Goal: Information Seeking & Learning: Learn about a topic

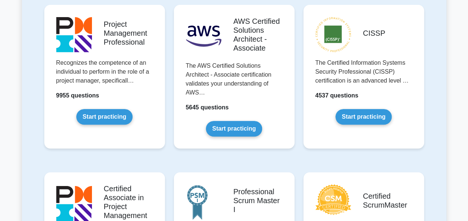
scroll to position [172, 0]
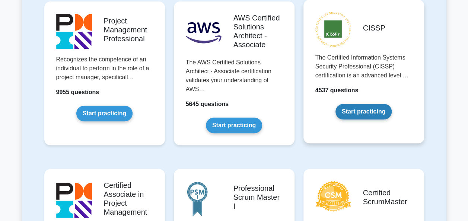
click at [352, 104] on link "Start practicing" at bounding box center [363, 112] width 56 height 16
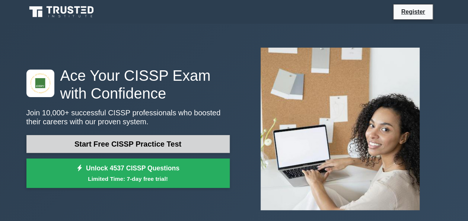
click at [173, 144] on link "Start Free CISSP Practice Test" at bounding box center [127, 144] width 203 height 18
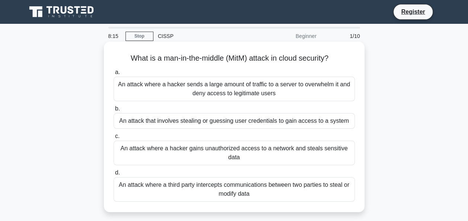
click at [218, 193] on div "An attack where a third party intercepts communications between two parties to …" at bounding box center [234, 189] width 241 height 25
click at [114, 175] on input "d. An attack where a third party intercepts communications between two parties …" at bounding box center [114, 172] width 0 height 5
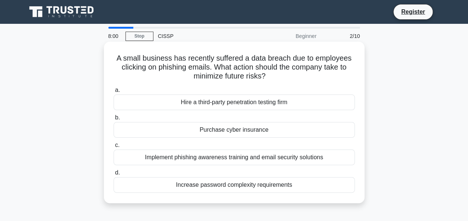
click at [263, 161] on div "Implement phishing awareness training and email security solutions" at bounding box center [234, 158] width 241 height 16
click at [114, 148] on input "c. Implement phishing awareness training and email security solutions" at bounding box center [114, 145] width 0 height 5
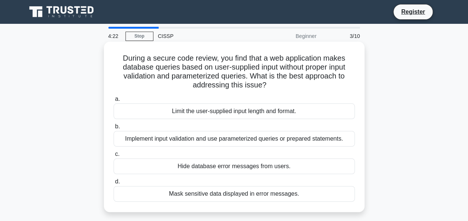
click at [269, 131] on div "Implement input validation and use parameterized queries or prepared statements." at bounding box center [234, 139] width 241 height 16
click at [114, 129] on input "b. Implement input validation and use parameterized queries or prepared stateme…" at bounding box center [114, 126] width 0 height 5
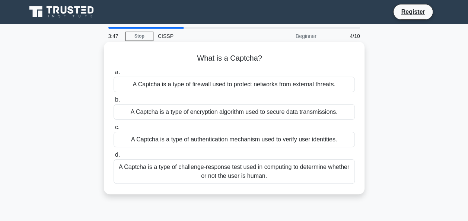
click at [253, 172] on div "A Captcha is a type of challenge-response test used in computing to determine w…" at bounding box center [234, 171] width 241 height 25
click at [114, 157] on input "d. A Captcha is a type of challenge-response test used in computing to determin…" at bounding box center [114, 155] width 0 height 5
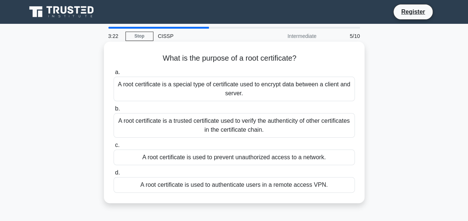
click at [264, 128] on div "A root certificate is a trusted certificate used to verify the authenticity of …" at bounding box center [234, 125] width 241 height 25
click at [114, 111] on input "b. A root certificate is a trusted certificate used to verify the authenticity …" at bounding box center [114, 108] width 0 height 5
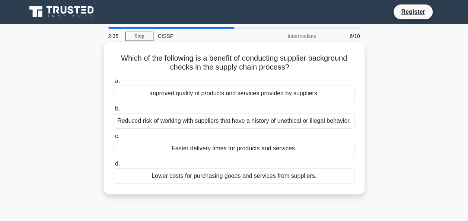
click at [206, 119] on div "Reduced risk of working with suppliers that have a history of unethical or ille…" at bounding box center [234, 121] width 241 height 16
click at [114, 111] on input "b. Reduced risk of working with suppliers that have a history of unethical or i…" at bounding box center [114, 108] width 0 height 5
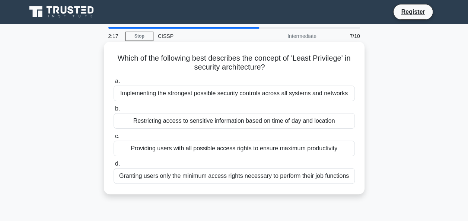
click at [241, 178] on div "Granting users only the minimum access rights necessary to perform their job fu…" at bounding box center [234, 176] width 241 height 16
click at [114, 166] on input "d. Granting users only the minimum access rights necessary to perform their job…" at bounding box center [114, 164] width 0 height 5
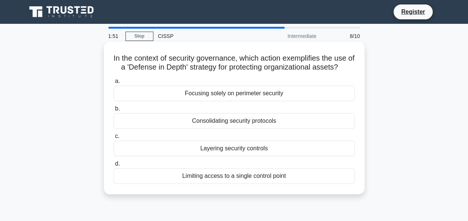
click at [254, 151] on div "Layering security controls" at bounding box center [234, 149] width 241 height 16
click at [114, 139] on input "c. Layering security controls" at bounding box center [114, 136] width 0 height 5
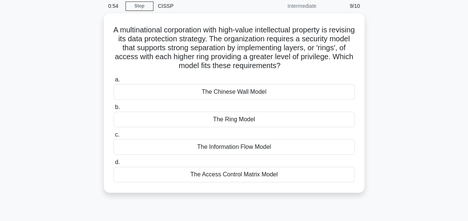
scroll to position [29, 0]
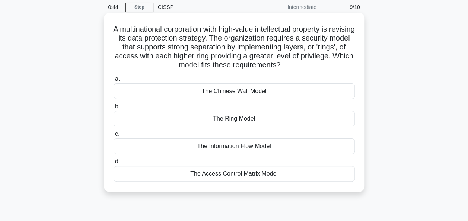
click at [294, 178] on div "The Access Control Matrix Model" at bounding box center [234, 174] width 241 height 16
click at [114, 164] on input "d. The Access Control Matrix Model" at bounding box center [114, 161] width 0 height 5
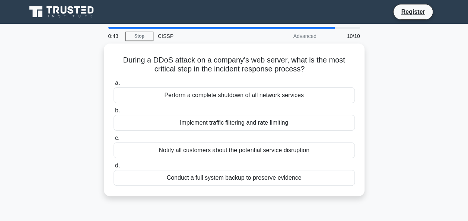
scroll to position [0, 0]
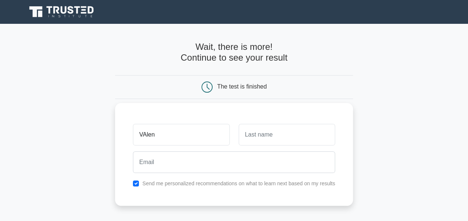
type input "Valentina"
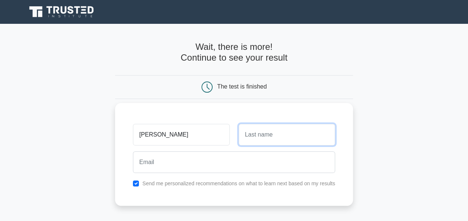
type input "Nyandey"
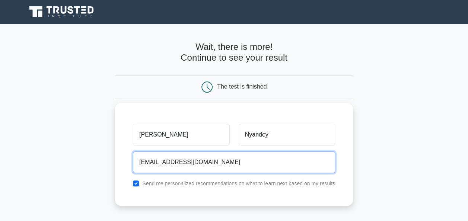
click at [205, 162] on input "Valentinanyandey@gmail.com" at bounding box center [234, 162] width 202 height 22
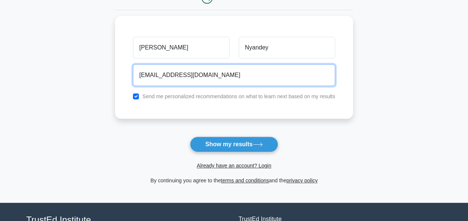
scroll to position [91, 0]
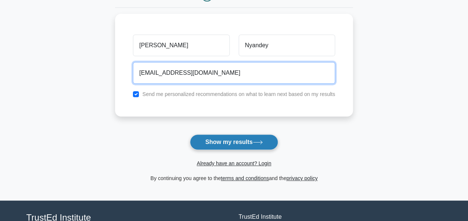
type input "Valentinanyandey@yahoo.com"
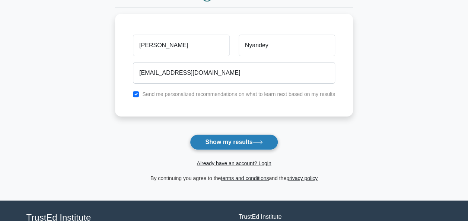
click at [244, 138] on button "Show my results" at bounding box center [234, 142] width 88 height 16
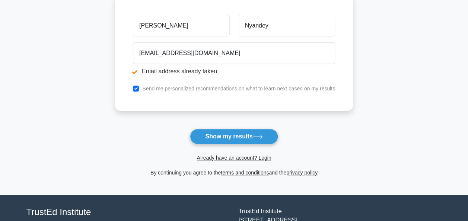
scroll to position [135, 0]
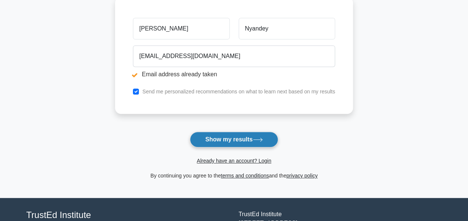
click at [202, 146] on button "Show my results" at bounding box center [234, 140] width 88 height 16
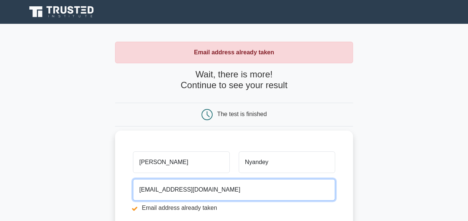
click at [207, 188] on input "[EMAIL_ADDRESS][DOMAIN_NAME]" at bounding box center [234, 190] width 202 height 22
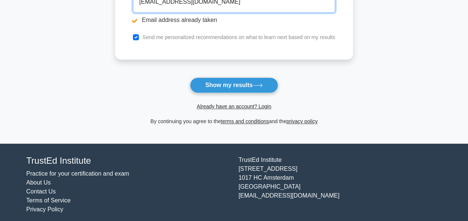
scroll to position [192, 0]
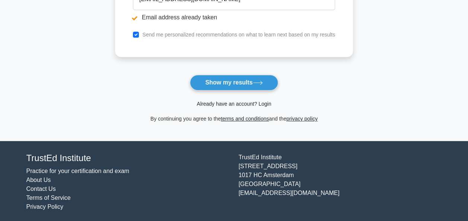
click at [230, 103] on link "Already have an account? Login" at bounding box center [233, 104] width 74 height 6
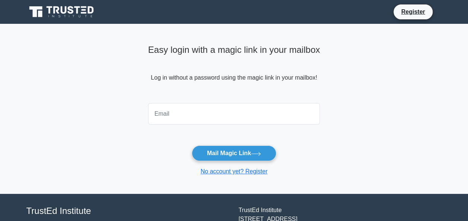
click at [198, 110] on input "email" at bounding box center [234, 114] width 172 height 22
type input "[EMAIL_ADDRESS][DOMAIN_NAME]"
click at [192, 146] on button "Mail Magic Link" at bounding box center [234, 154] width 84 height 16
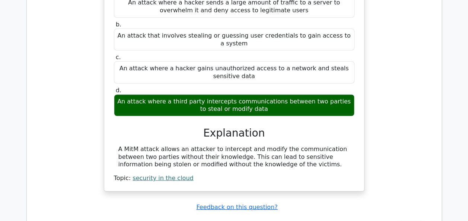
scroll to position [723, 0]
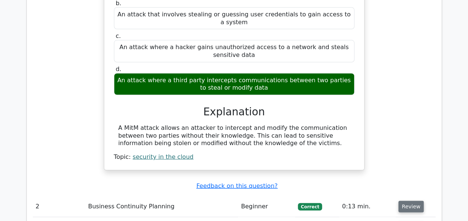
click at [409, 201] on button "Review" at bounding box center [410, 207] width 25 height 12
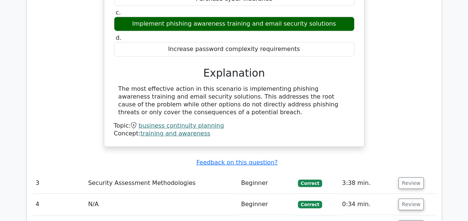
scroll to position [1026, 0]
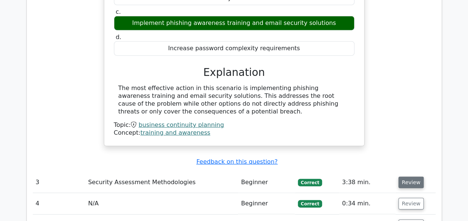
click at [408, 177] on button "Review" at bounding box center [410, 183] width 25 height 12
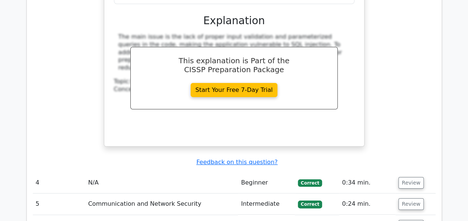
scroll to position [1374, 0]
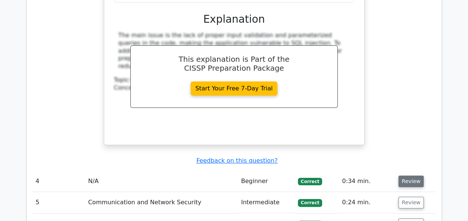
click at [410, 176] on button "Review" at bounding box center [410, 182] width 25 height 12
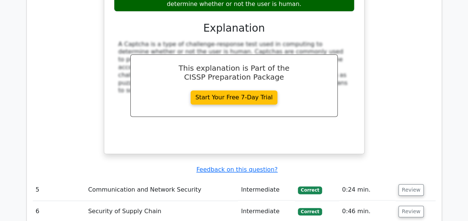
scroll to position [1701, 0]
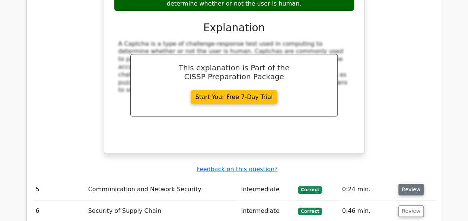
click at [410, 184] on button "Review" at bounding box center [410, 190] width 25 height 12
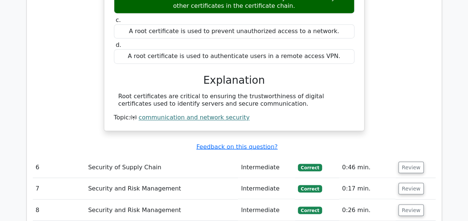
scroll to position [1978, 0]
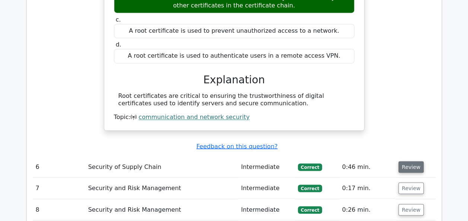
click at [408, 161] on button "Review" at bounding box center [410, 167] width 25 height 12
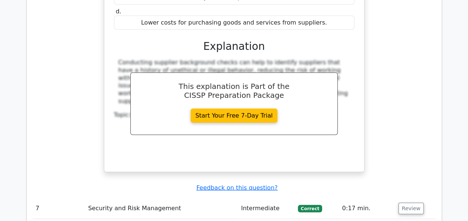
scroll to position [2282, 0]
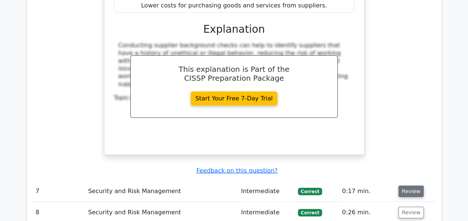
click at [413, 186] on button "Review" at bounding box center [410, 192] width 25 height 12
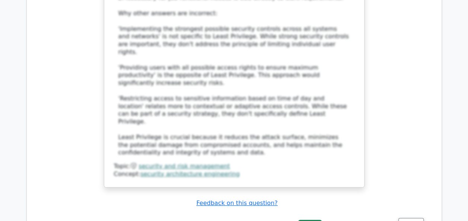
scroll to position [2759, 0]
click at [407, 218] on button "Review" at bounding box center [410, 224] width 25 height 12
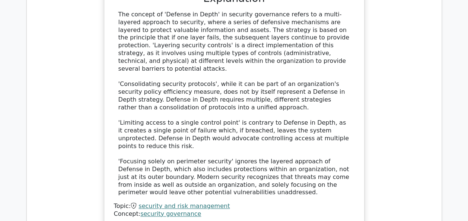
scroll to position [3153, 0]
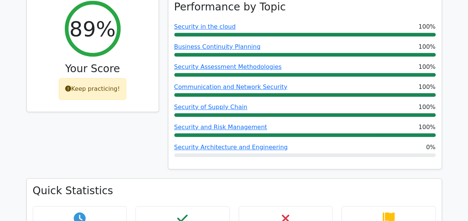
scroll to position [0, 0]
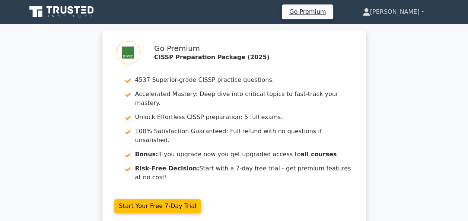
click at [417, 12] on link "Valentina" at bounding box center [393, 11] width 97 height 15
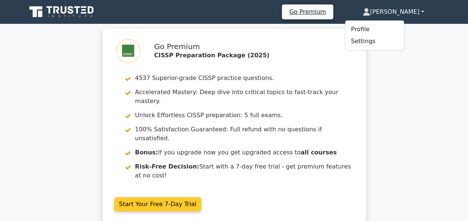
click at [149, 197] on link "Start Your Free 7-Day Trial" at bounding box center [157, 204] width 87 height 14
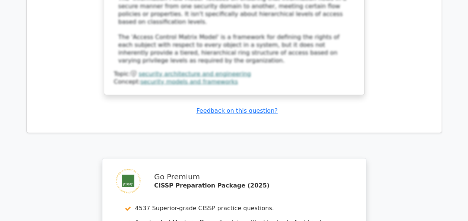
scroll to position [3747, 0]
